Goal: Information Seeking & Learning: Check status

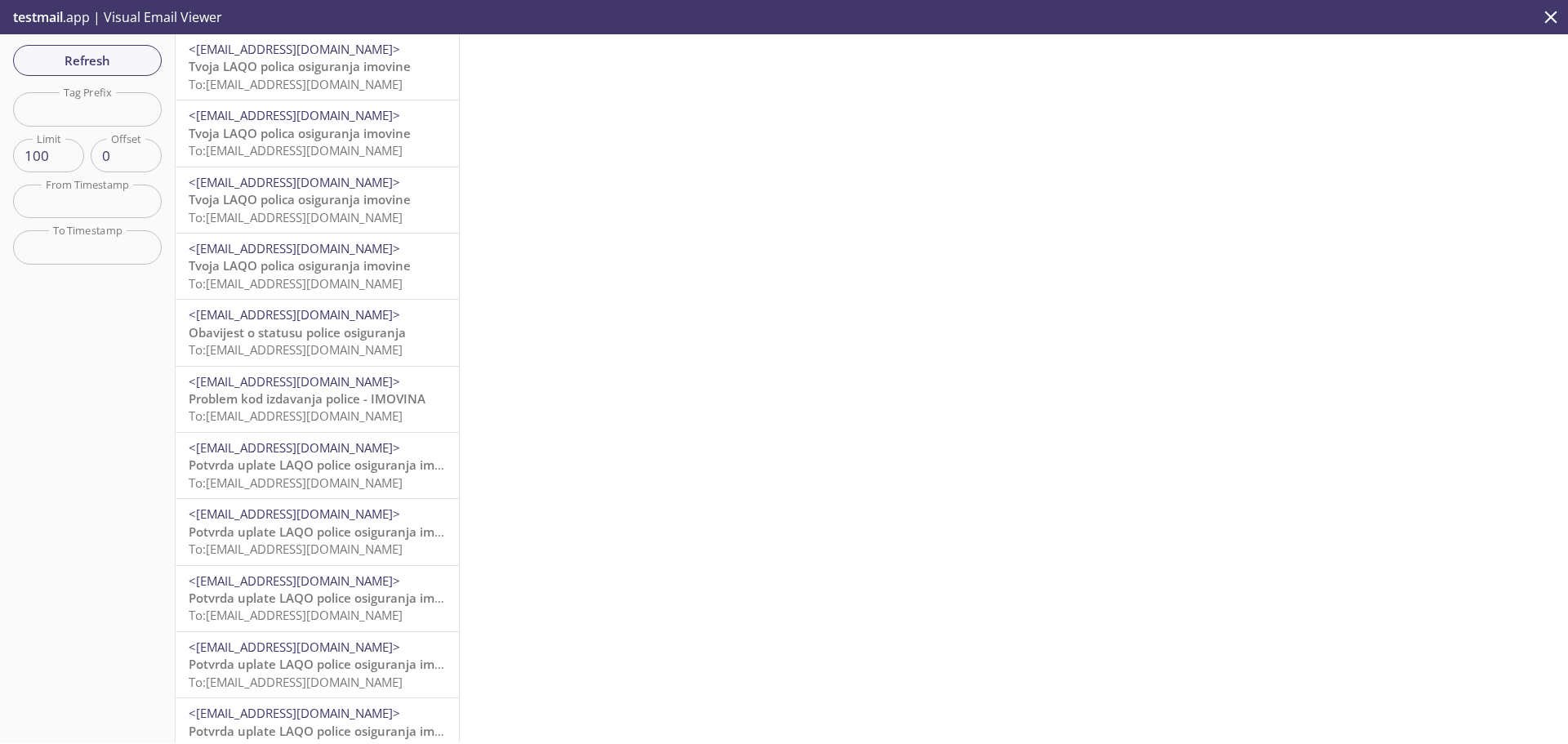
click at [344, 280] on span "To: [EMAIL_ADDRESS][DOMAIN_NAME]" at bounding box center [296, 283] width 214 height 17
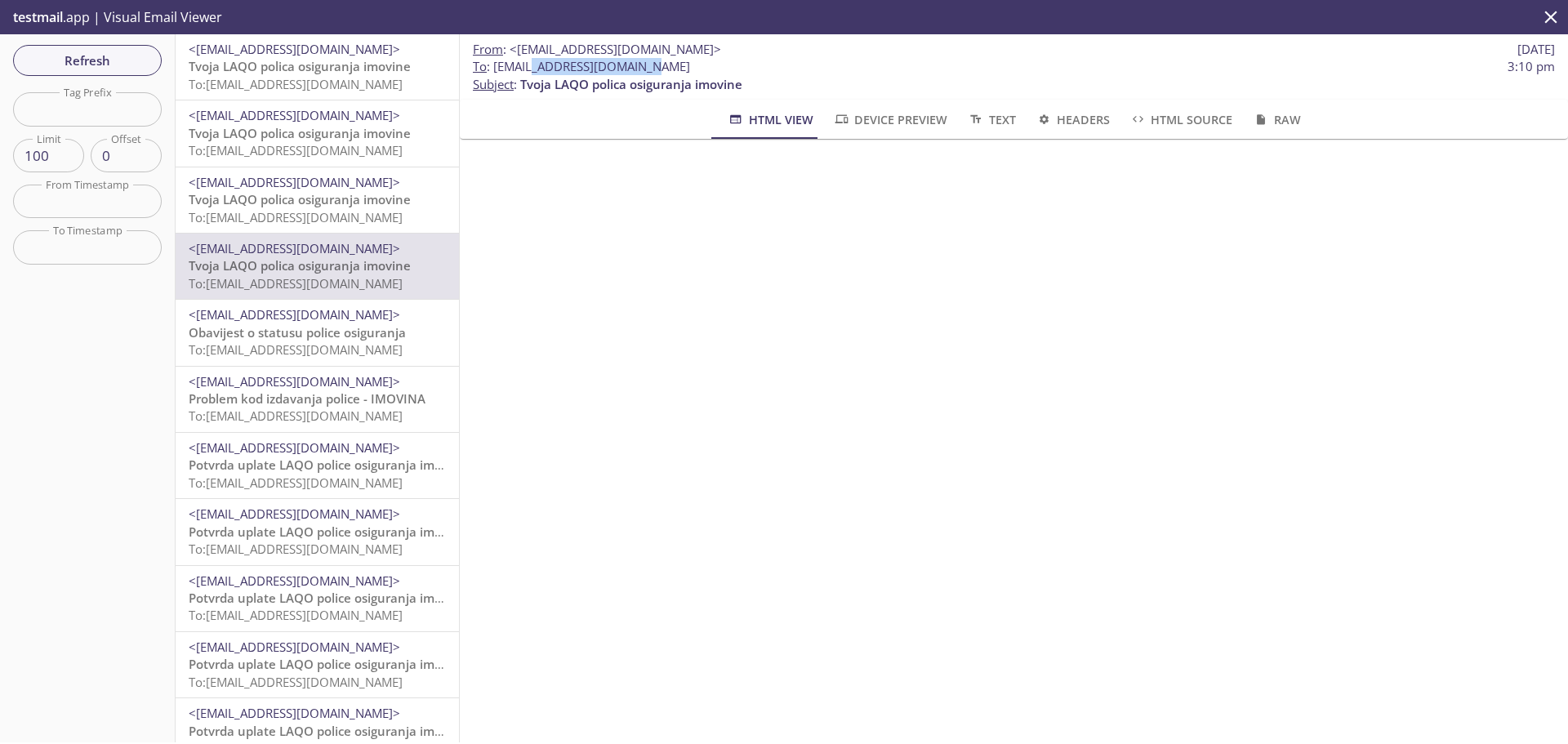
drag, startPoint x: 647, startPoint y: 66, endPoint x: 527, endPoint y: 68, distance: 120.0
click at [527, 68] on span "To : [EMAIL_ADDRESS][DOMAIN_NAME]" at bounding box center [581, 66] width 217 height 18
click at [90, 54] on span "Refresh" at bounding box center [87, 60] width 123 height 21
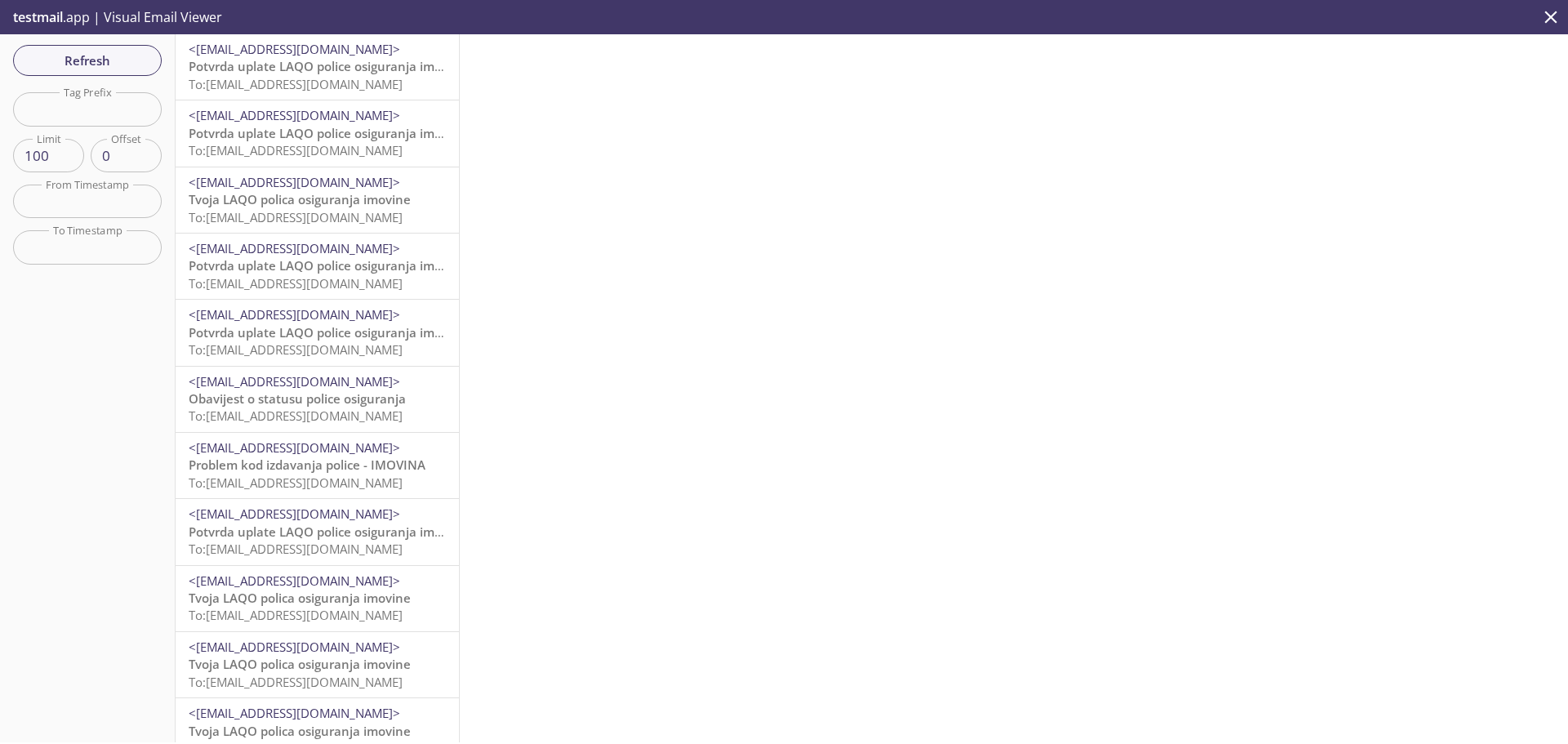
click at [375, 455] on span "<[EMAIL_ADDRESS][DOMAIN_NAME]>" at bounding box center [317, 448] width 258 height 18
